Goal: Task Accomplishment & Management: Complete application form

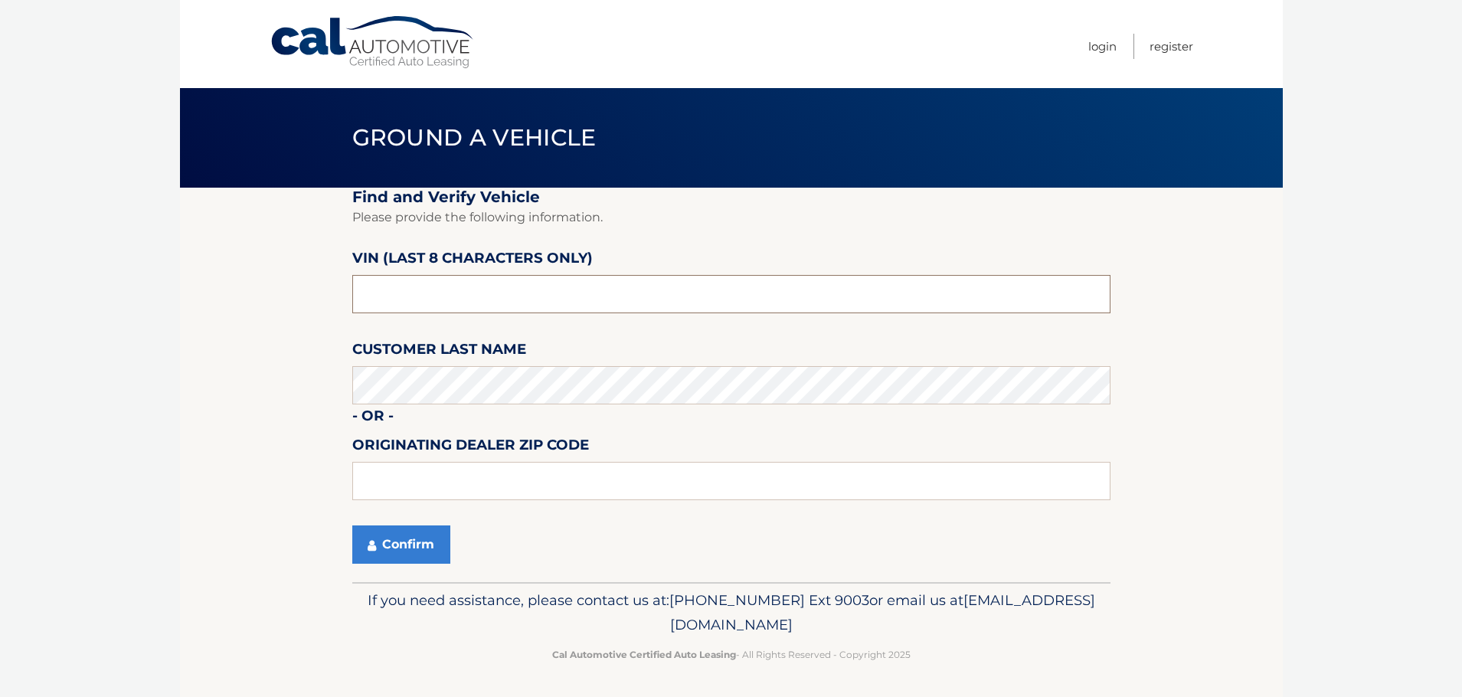
click at [460, 283] on input "text" at bounding box center [731, 294] width 758 height 38
type input "nm020491"
click at [424, 546] on button "Confirm" at bounding box center [401, 544] width 98 height 38
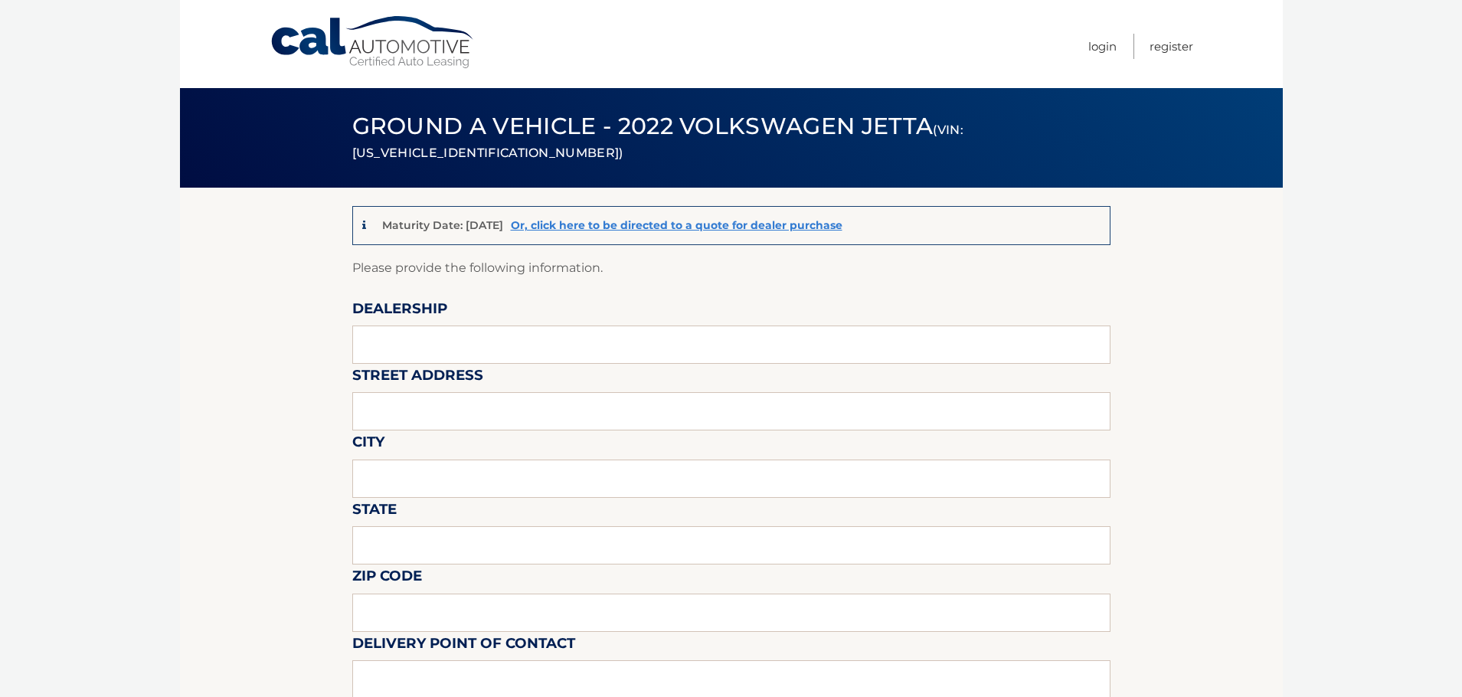
scroll to position [77, 0]
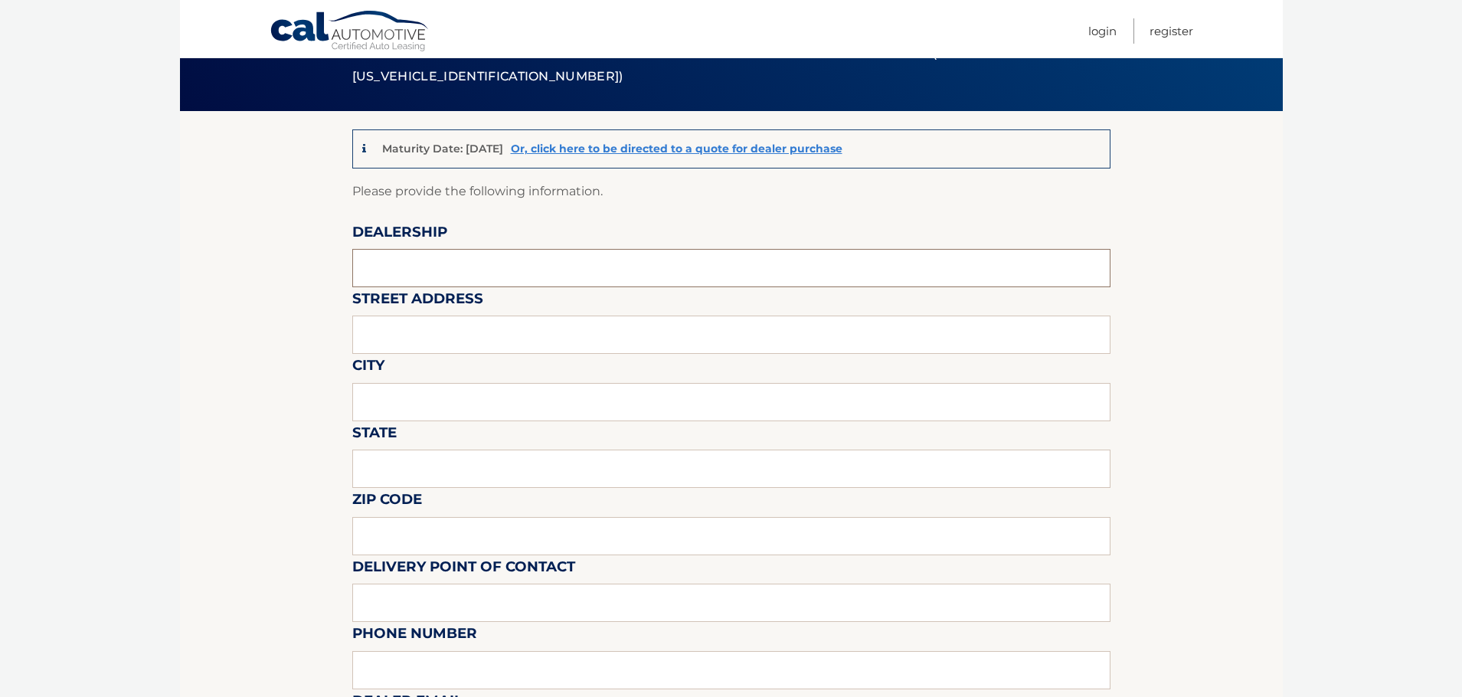
click at [416, 267] on input "text" at bounding box center [731, 268] width 758 height 38
type input "vw of west islip"
click at [417, 354] on input "text" at bounding box center [731, 335] width 758 height 38
type input "[STREET_ADDRESS]"
type input "west islip"
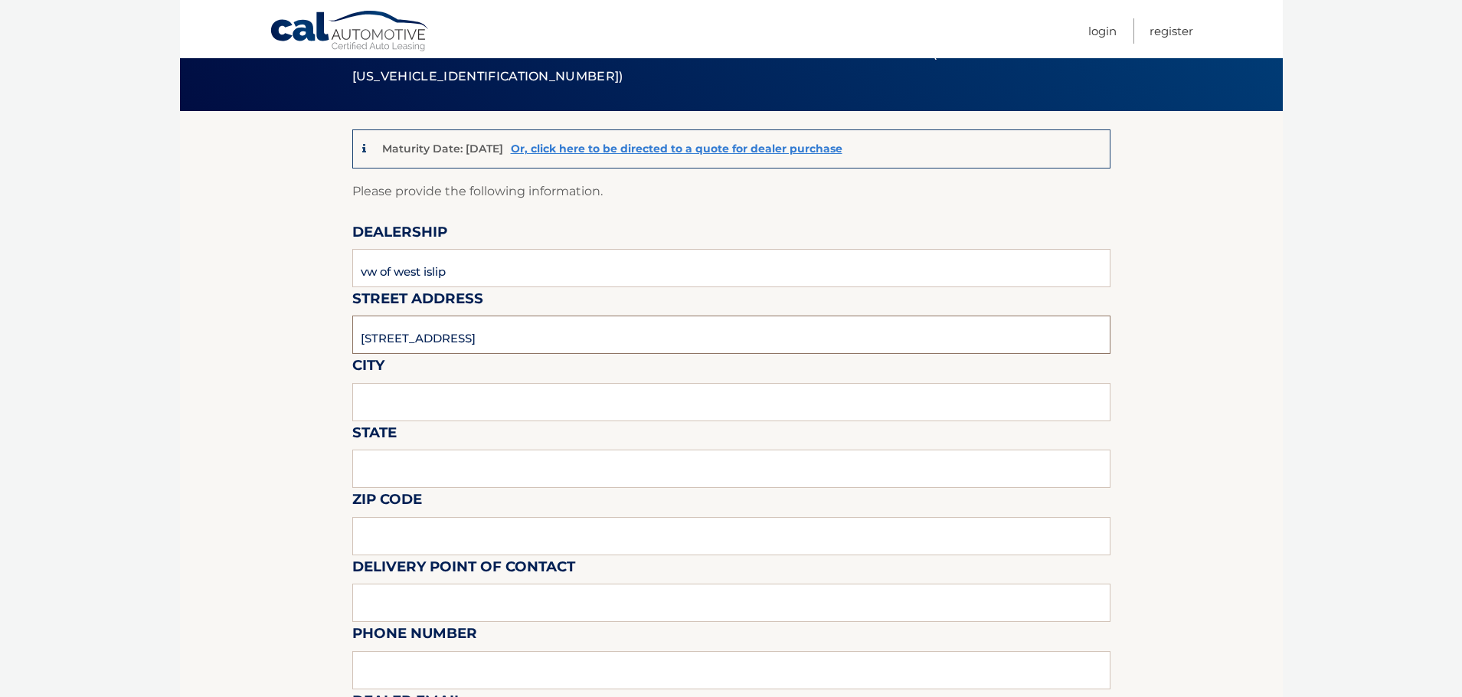
type input "ny"
type input "11795"
type input "vw of west islip"
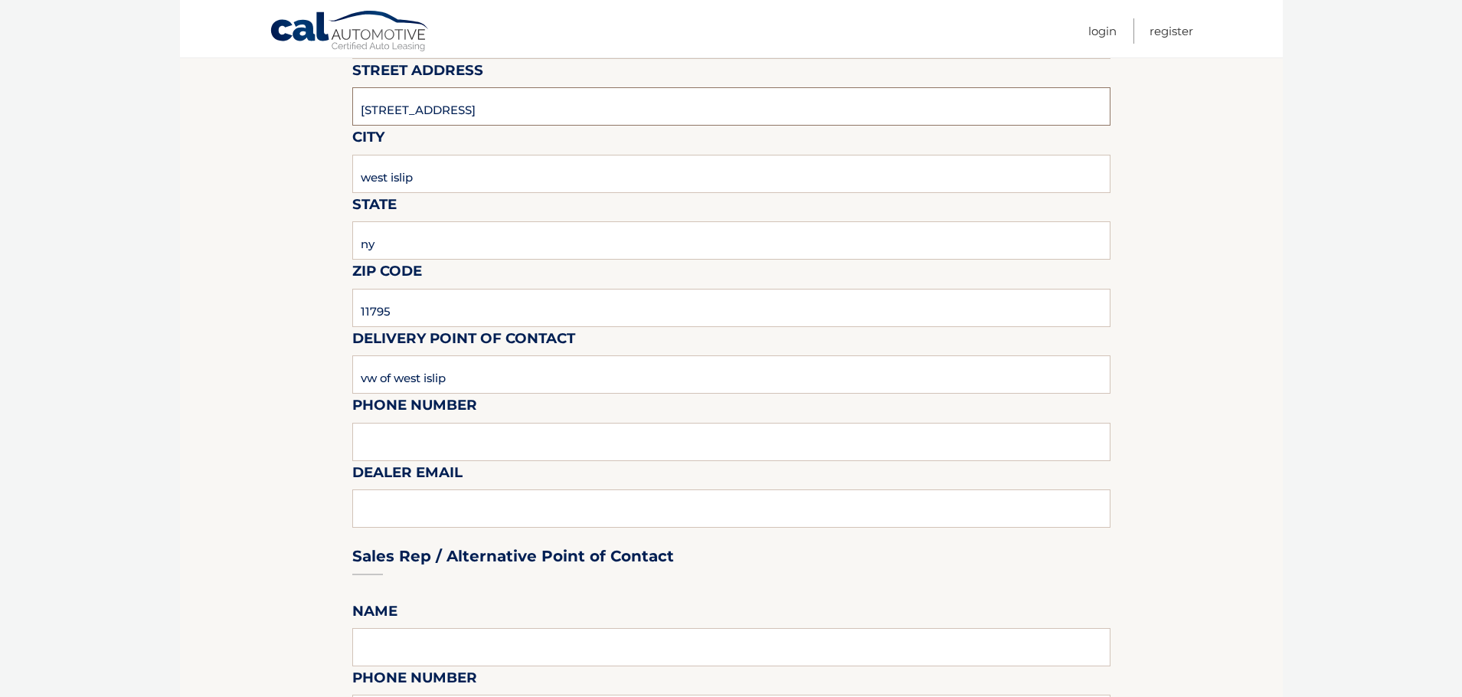
scroll to position [306, 0]
click at [605, 438] on input "text" at bounding box center [731, 440] width 758 height 38
type input "6318166998"
click at [434, 518] on div "Sales Rep / Alternative Point of Contact" at bounding box center [731, 526] width 758 height 108
click at [361, 508] on div "Sales Rep / Alternative Point of Contact" at bounding box center [731, 526] width 758 height 108
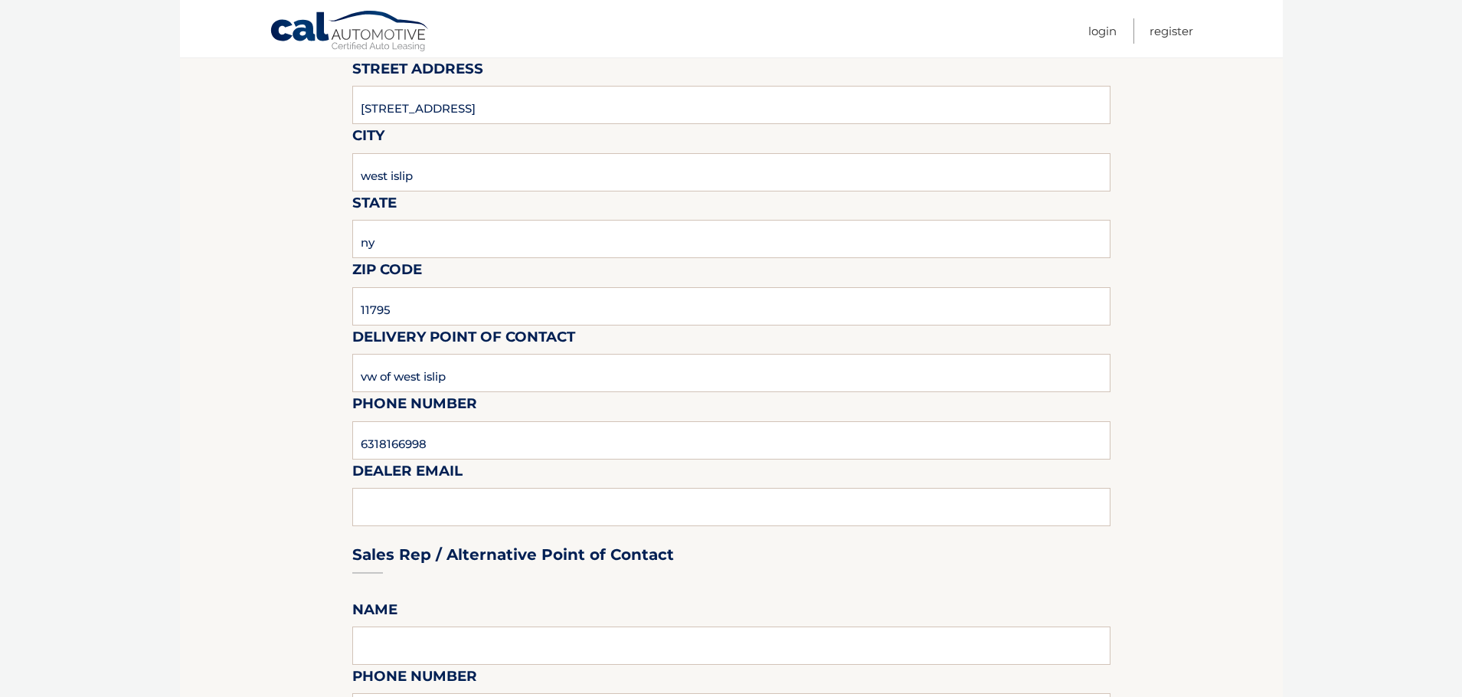
click at [388, 514] on div "Sales Rep / Alternative Point of Contact" at bounding box center [731, 526] width 758 height 108
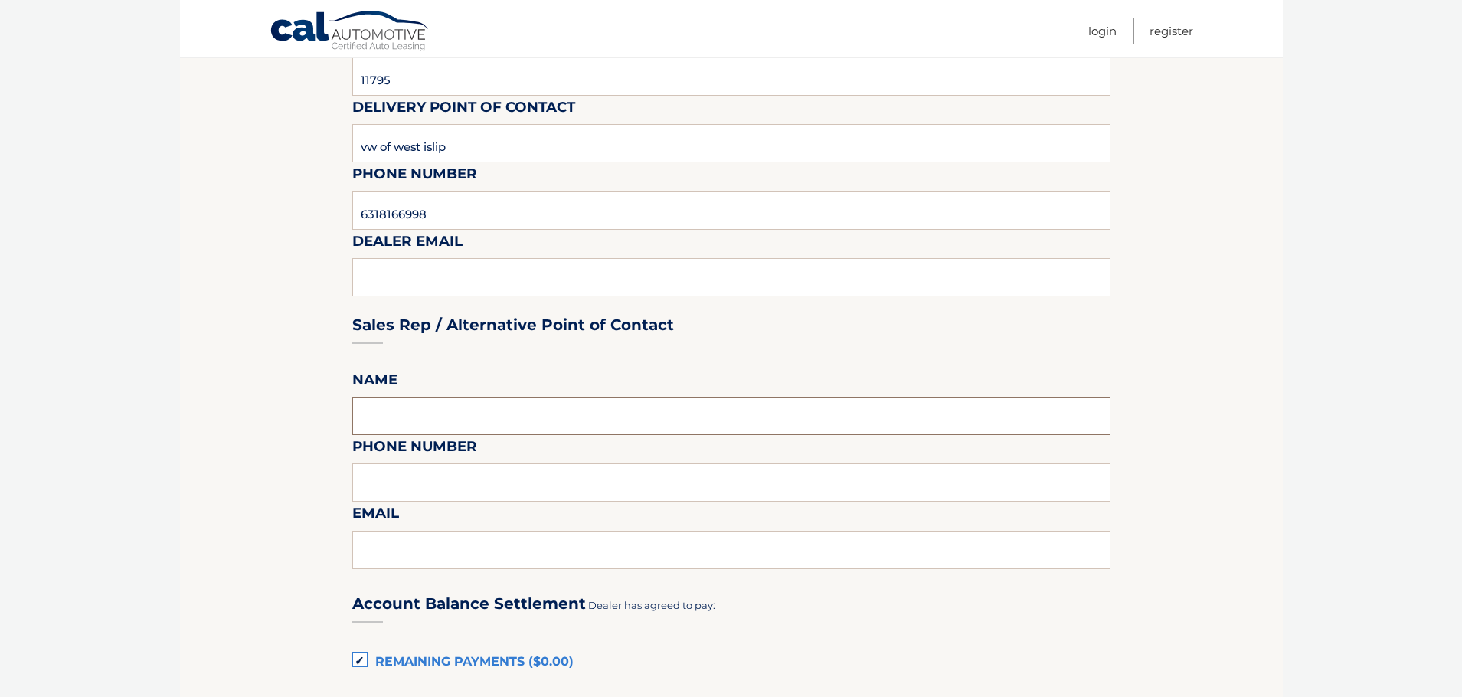
click at [455, 424] on input "text" at bounding box center [731, 416] width 758 height 38
type input "vito ilardi"
type input "6318166998"
click at [434, 554] on input "text" at bounding box center [731, 550] width 758 height 38
type input "VITO@IPPAUTOGROUP.COM"
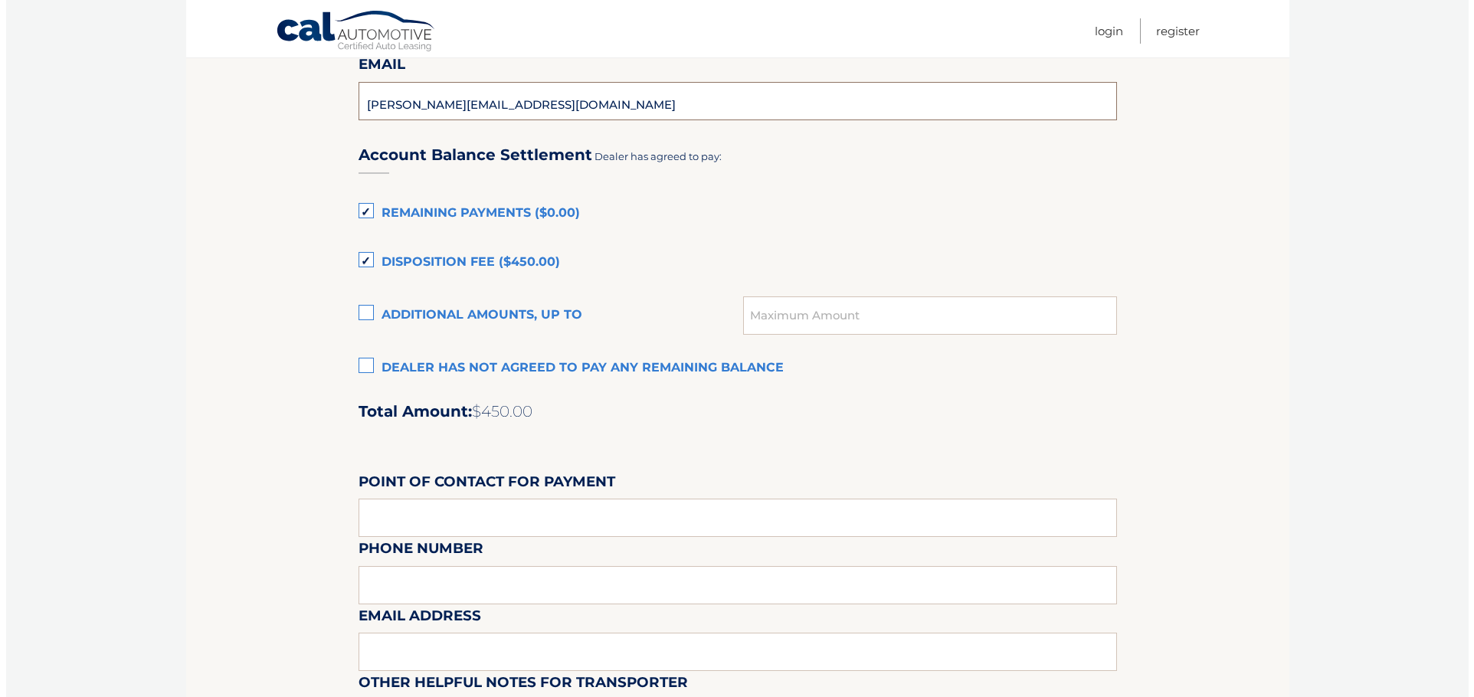
scroll to position [996, 0]
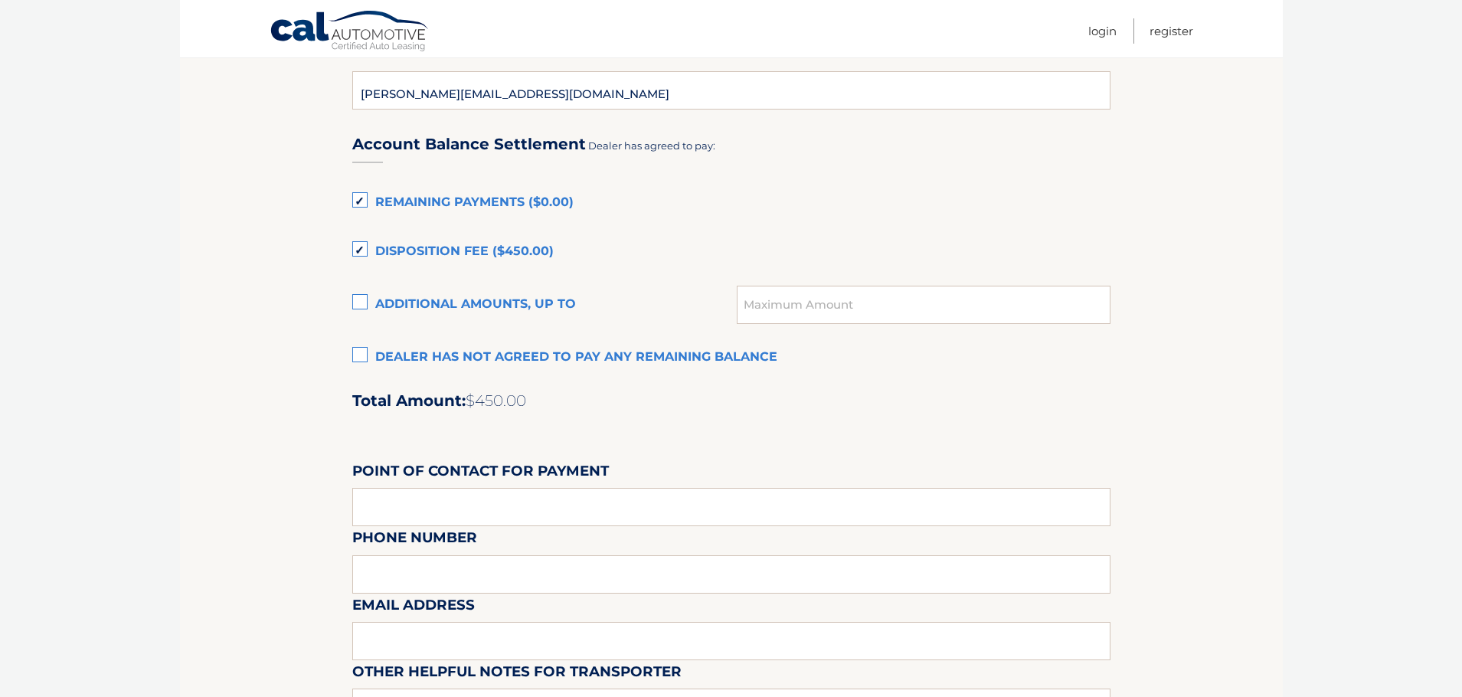
click at [360, 357] on label "Dealer has not agreed to pay any remaining balance" at bounding box center [731, 357] width 758 height 31
click at [0, 0] on input "Dealer has not agreed to pay any remaining balance" at bounding box center [0, 0] width 0 height 0
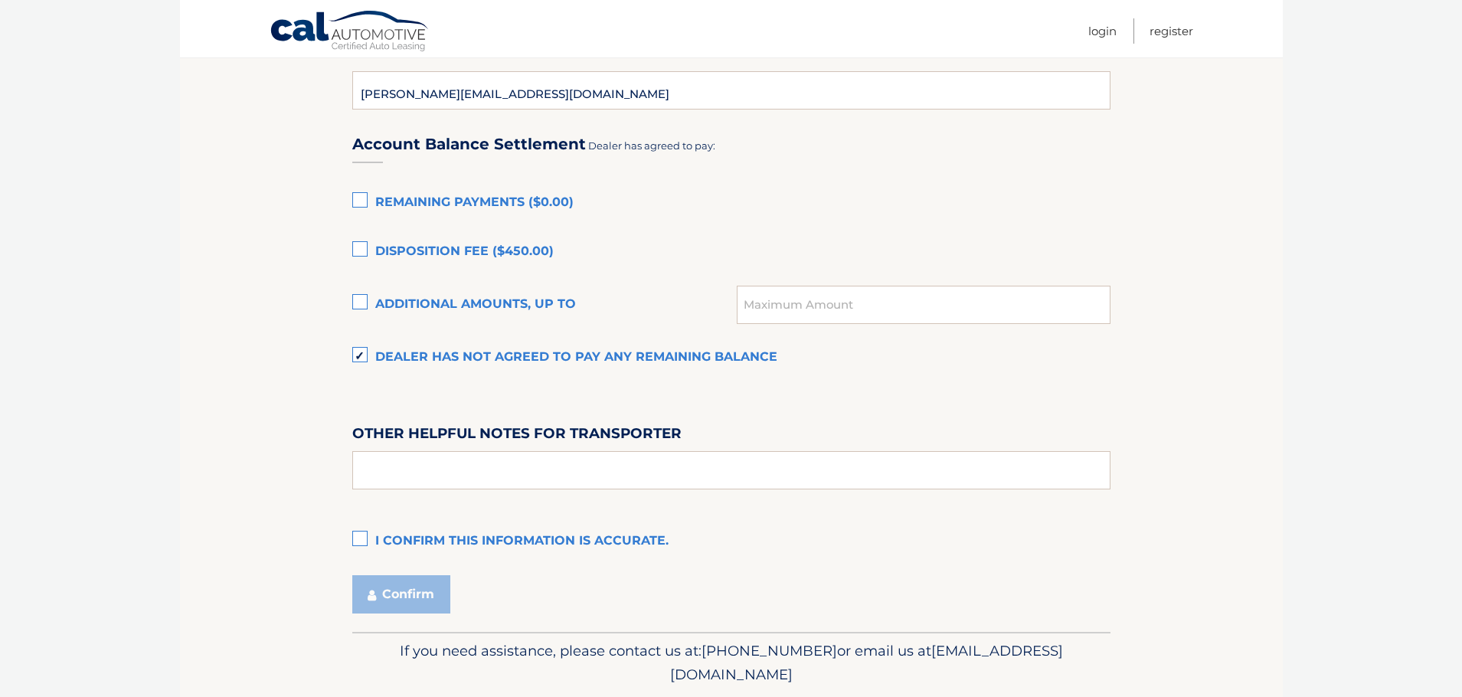
click at [424, 541] on label "I confirm this information is accurate." at bounding box center [731, 541] width 758 height 31
click at [0, 0] on input "I confirm this information is accurate." at bounding box center [0, 0] width 0 height 0
click at [404, 588] on button "Confirm" at bounding box center [401, 594] width 98 height 38
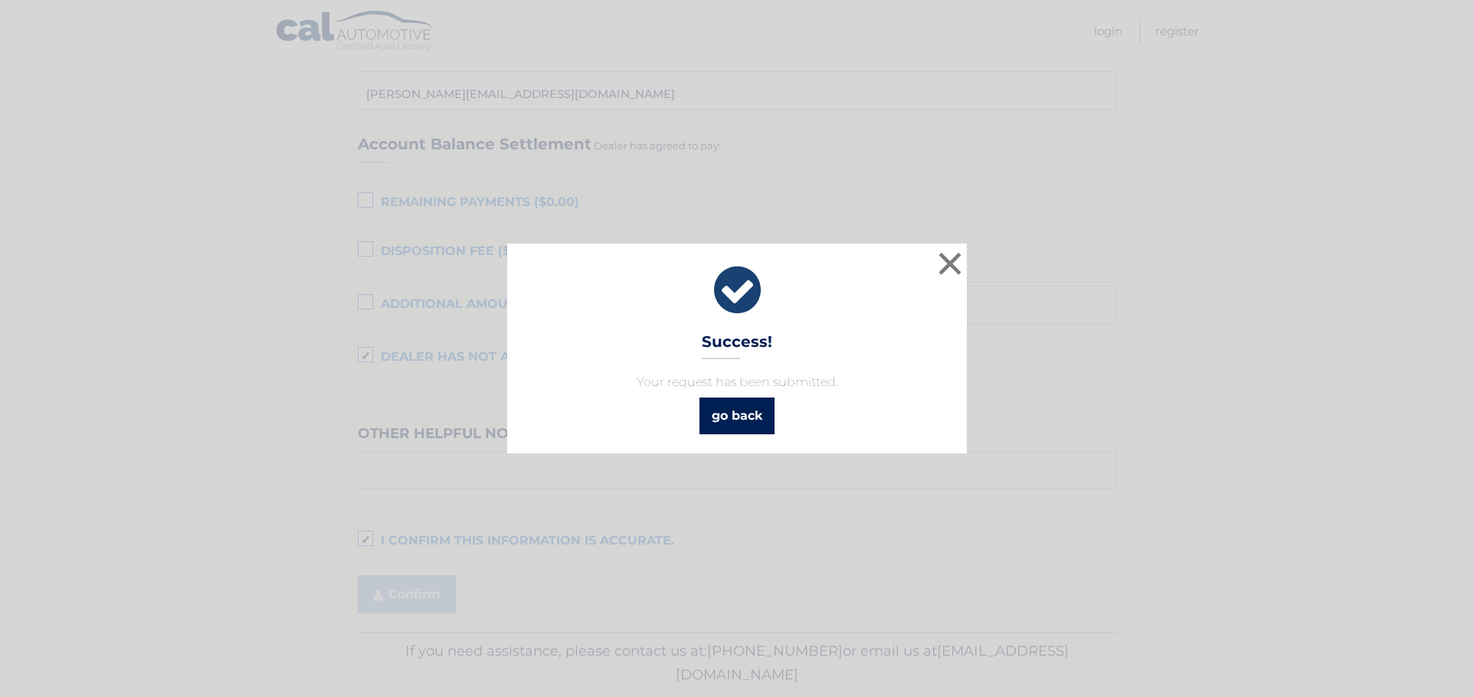
click at [749, 411] on link "go back" at bounding box center [736, 415] width 75 height 37
